Goal: Use online tool/utility

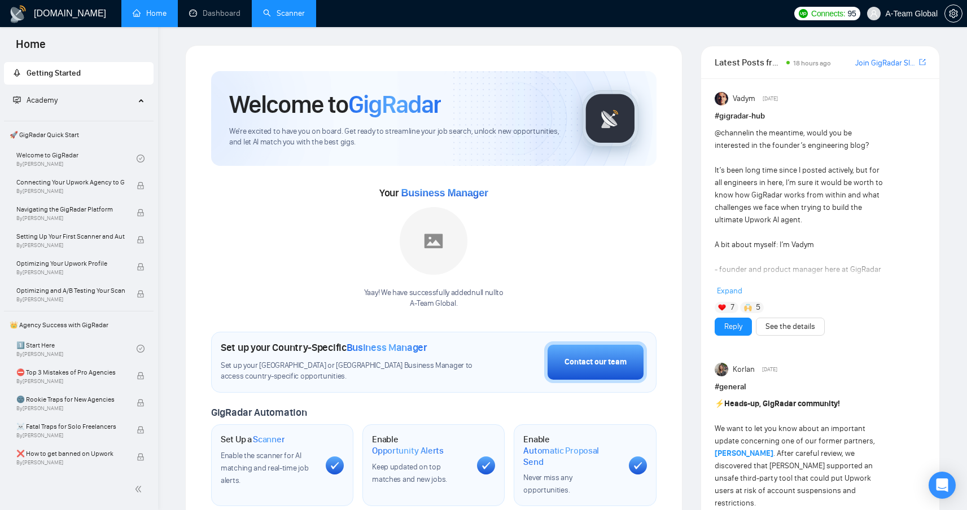
click at [280, 14] on link "Scanner" at bounding box center [284, 13] width 42 height 10
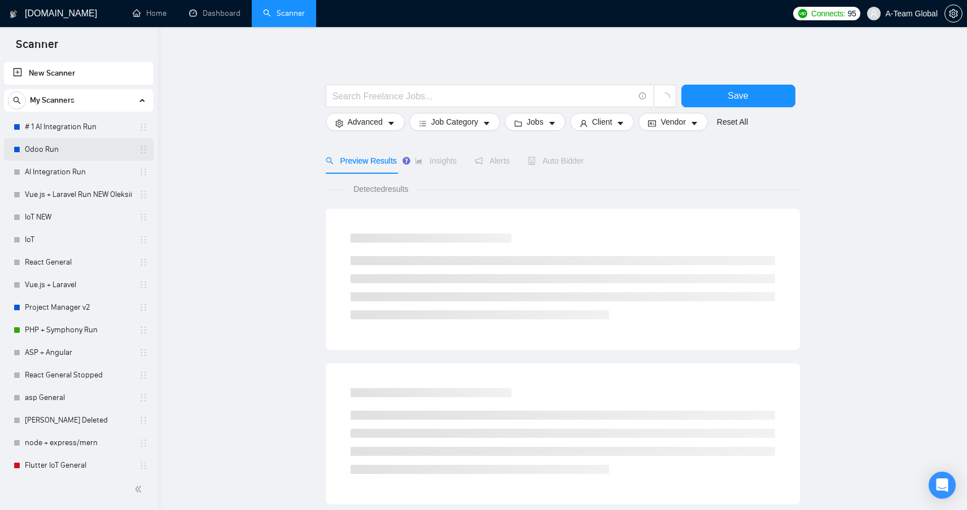
click at [56, 148] on link "Odoo Run" at bounding box center [78, 149] width 107 height 23
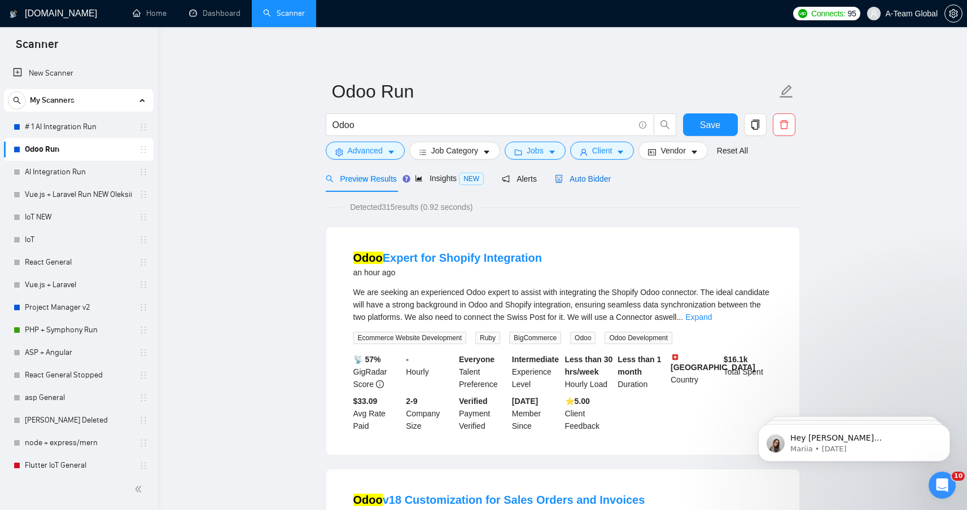
click at [590, 184] on div "Auto Bidder" at bounding box center [583, 179] width 56 height 12
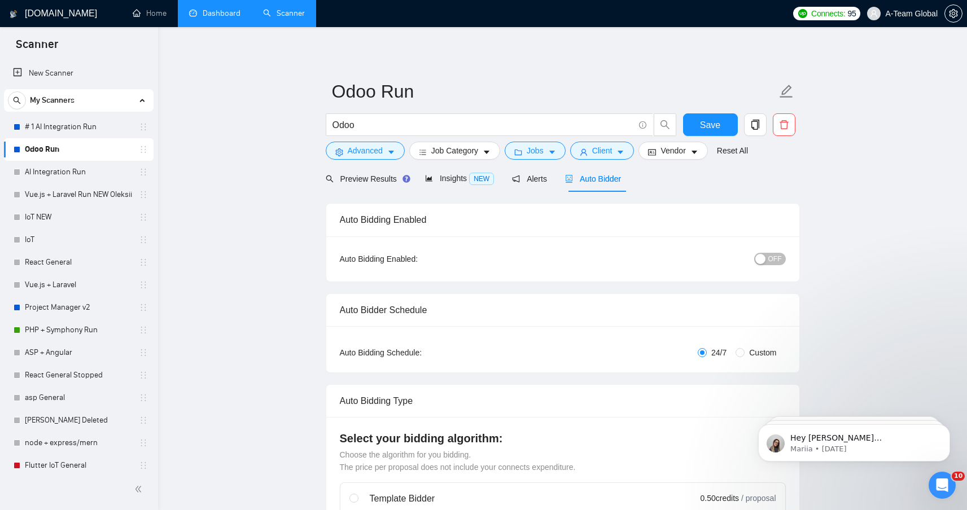
click at [229, 18] on link "Dashboard" at bounding box center [214, 13] width 51 height 10
